Goal: Find specific page/section: Find specific page/section

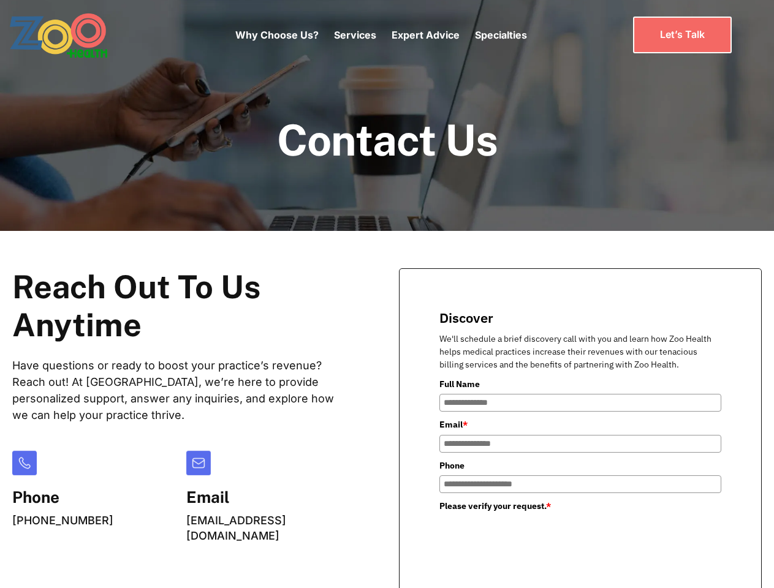
click at [380, 35] on div "Why Choose Us? Services Chronic Care Management Contract Optimization Denial An…" at bounding box center [381, 34] width 292 height 51
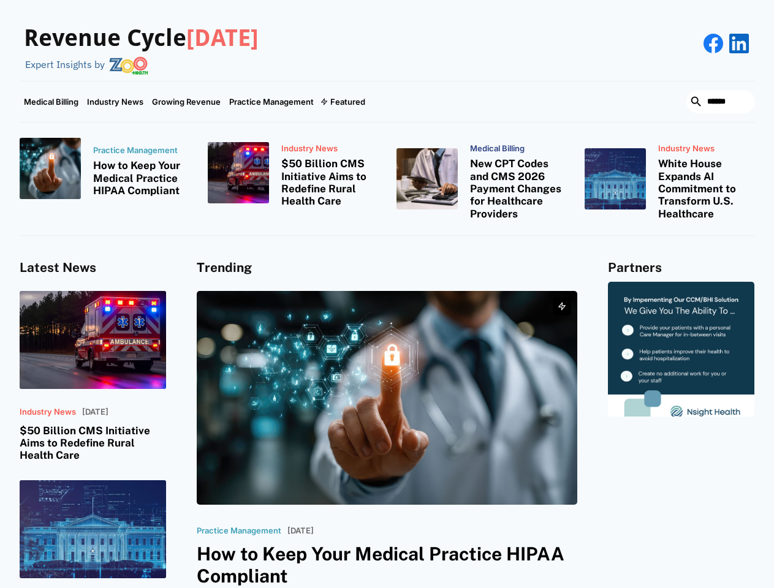
click at [342, 102] on div "Featured" at bounding box center [347, 102] width 35 height 10
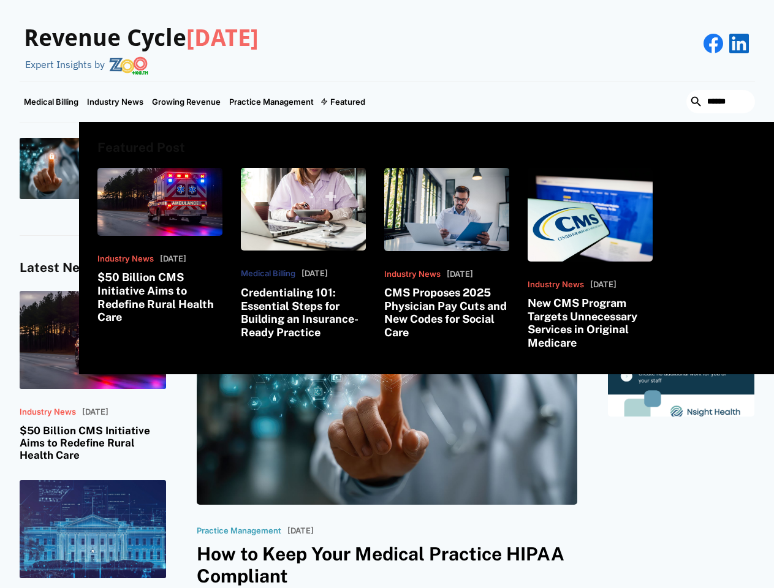
click at [641, 587] on html "Revenue Cycle [DATE] Expert Insights by Medical Billing Industry News Growing R…" at bounding box center [387, 294] width 774 height 588
